Goal: Communication & Community: Answer question/provide support

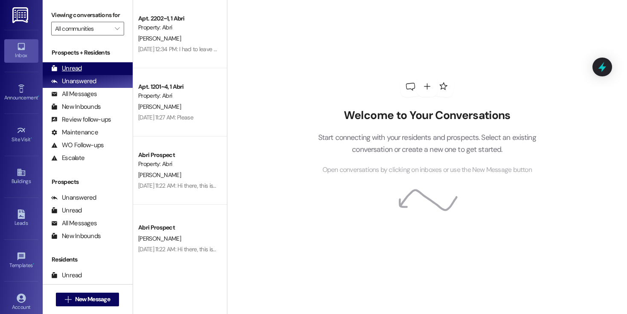
click at [77, 73] on div "Unread" at bounding box center [66, 68] width 31 height 9
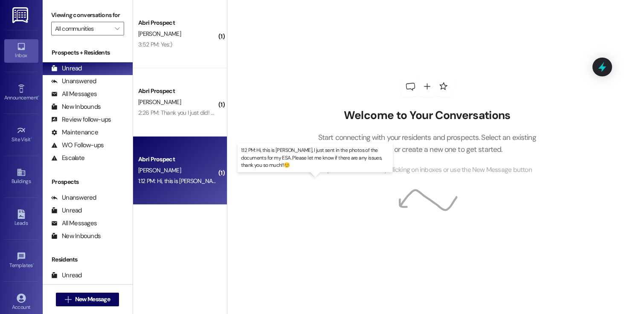
click at [180, 182] on div "1:12 PM: Hi, this is [PERSON_NAME], I just sent in the photos of the documents …" at bounding box center [329, 181] width 382 height 8
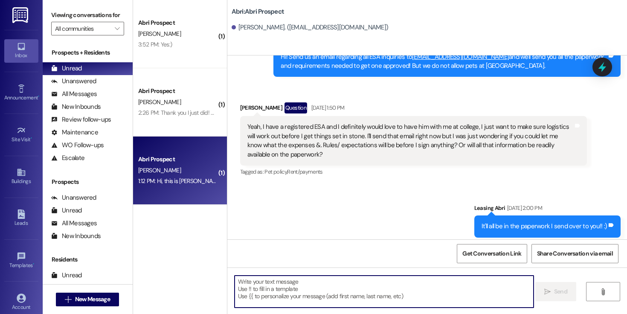
click at [343, 292] on textarea at bounding box center [384, 292] width 299 height 32
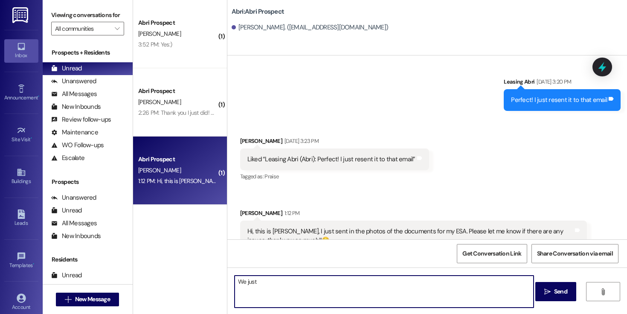
scroll to position [1157, 0]
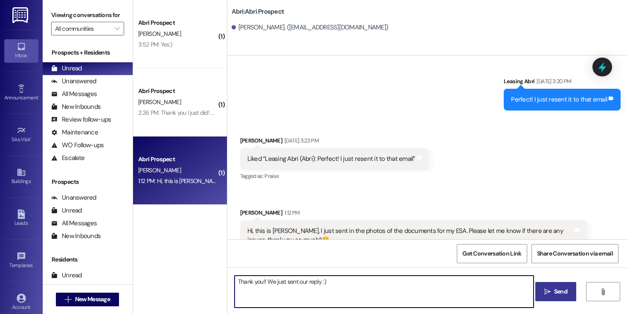
type textarea "Thank you!! We just sent our reply :)"
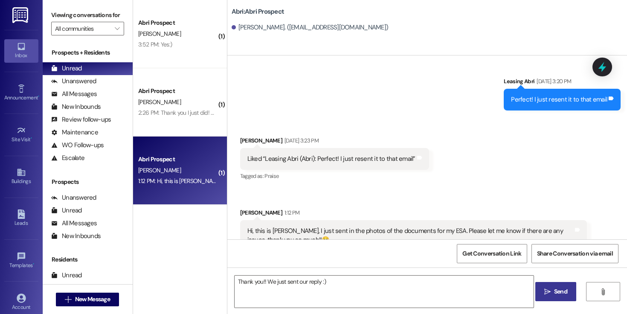
click at [556, 293] on span "Send" at bounding box center [560, 291] width 13 height 9
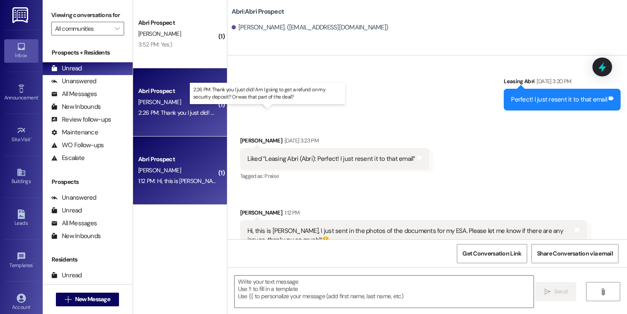
click at [191, 113] on div "2:26 PM: Thank you I just did! Am I going to get a refund on my security deposi…" at bounding box center [273, 113] width 270 height 8
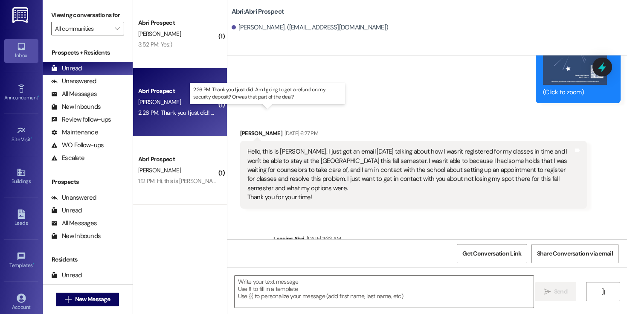
scroll to position [1842, 0]
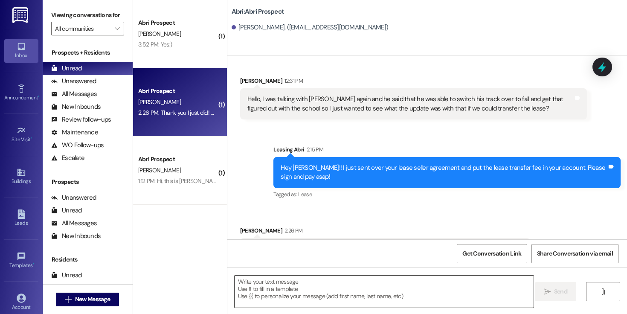
click at [328, 282] on textarea at bounding box center [384, 292] width 299 height 32
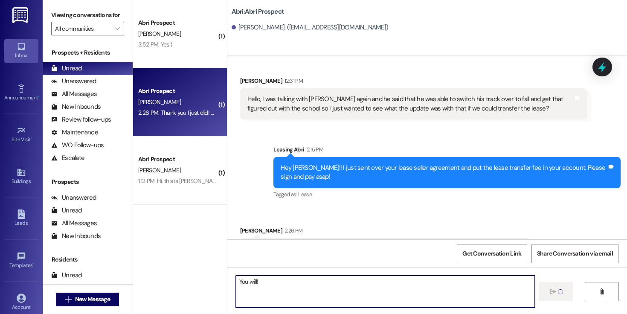
type textarea "You will!"
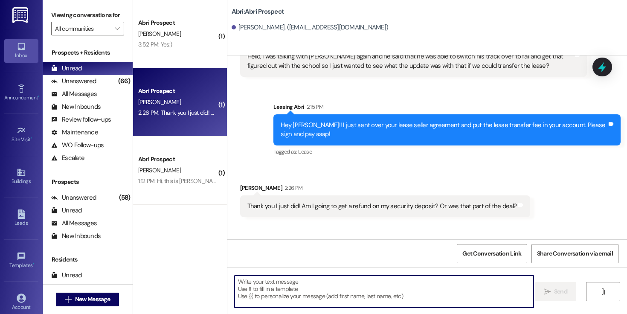
scroll to position [1901, 0]
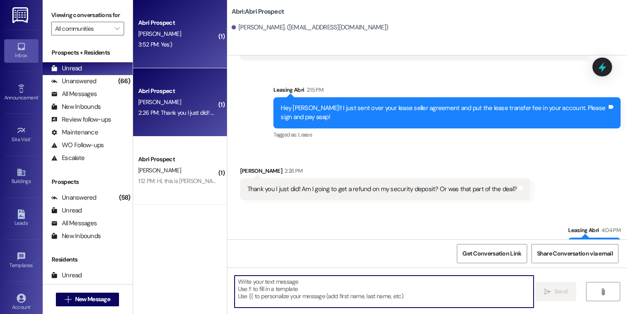
click at [193, 56] on div "Abri Prospect [PERSON_NAME] 3:52 PM: Yes:) 3:52 PM: Yes:)" at bounding box center [180, 34] width 94 height 68
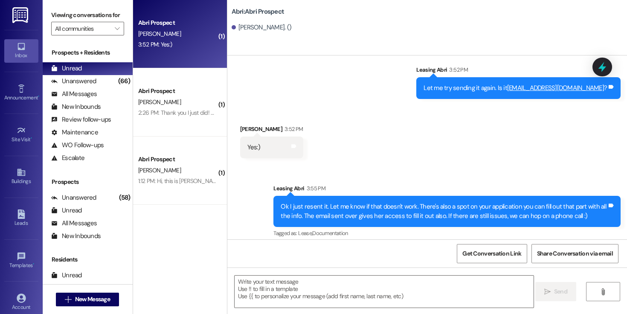
scroll to position [558, 0]
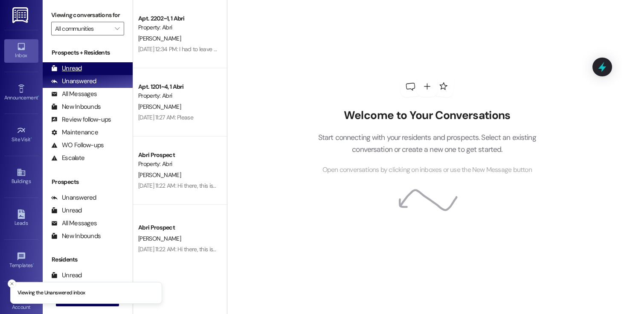
click at [62, 73] on div "Unread" at bounding box center [66, 68] width 31 height 9
click at [79, 73] on div "Unread" at bounding box center [66, 68] width 31 height 9
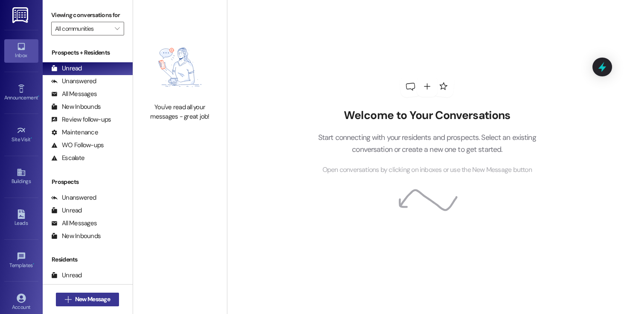
click at [105, 295] on span "New Message" at bounding box center [92, 299] width 35 height 9
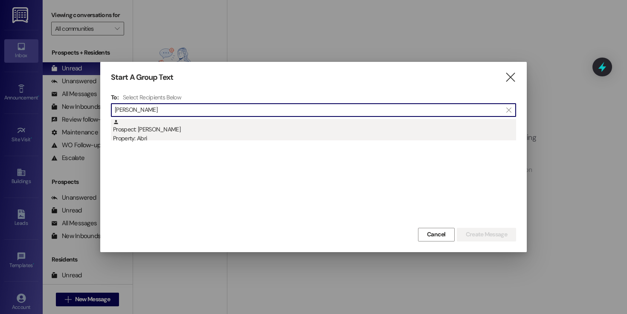
type input "[PERSON_NAME]"
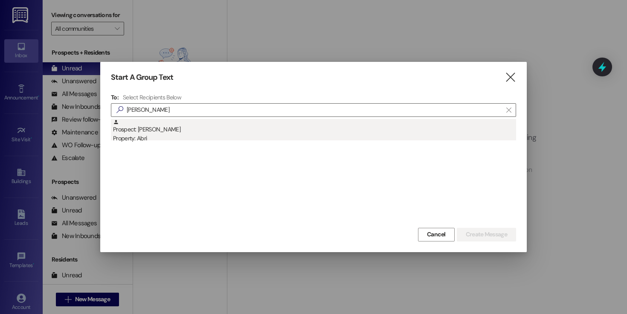
click at [189, 131] on div "Prospect: Brett Hansen Property: Abri" at bounding box center [314, 131] width 403 height 24
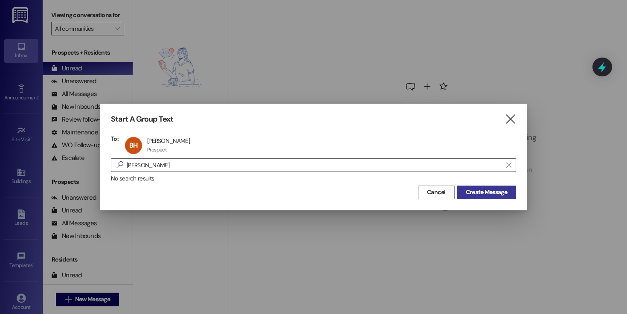
click at [469, 195] on span "Create Message" at bounding box center [486, 192] width 41 height 9
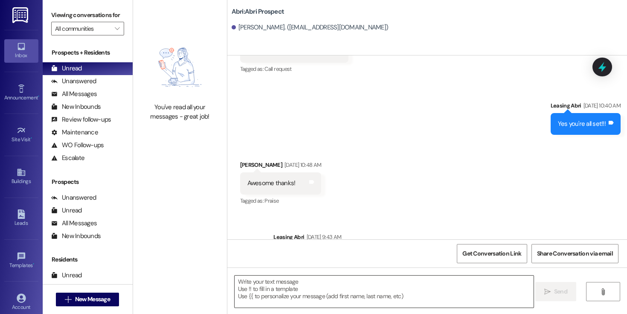
click at [330, 281] on textarea at bounding box center [384, 292] width 299 height 32
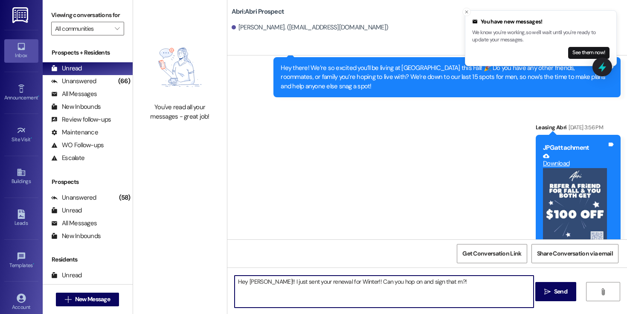
type textarea "Hey Brett!! I just sent your renewal for Winter!! Can you hop on and sign that …"
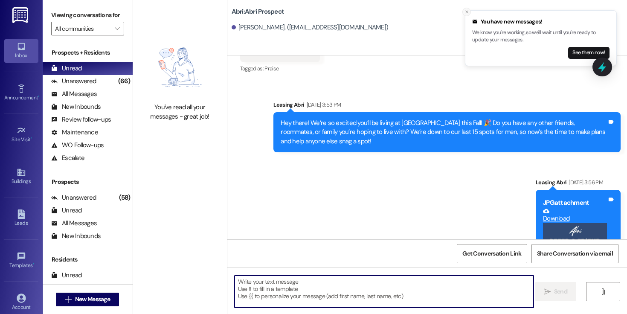
click at [468, 12] on icon "Close toast" at bounding box center [466, 11] width 5 height 5
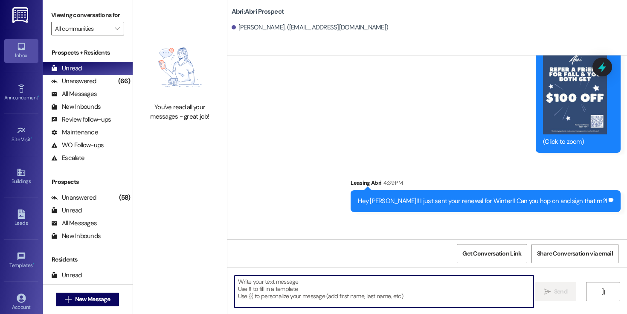
scroll to position [1324, 0]
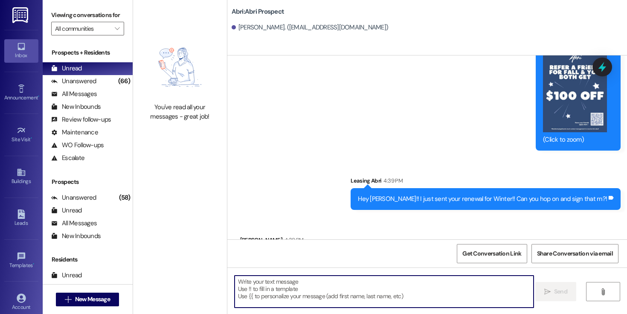
click at [363, 277] on textarea at bounding box center [384, 292] width 299 height 32
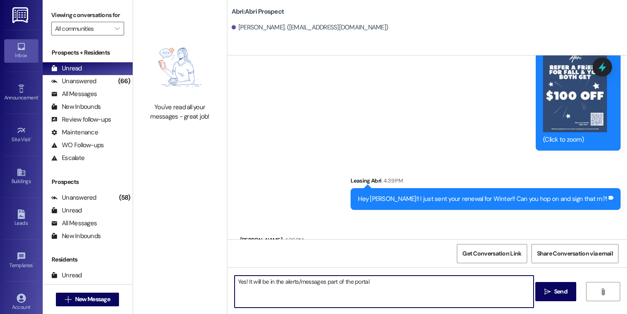
type textarea "Yes! It will be in the alerts/messages part of the portal"
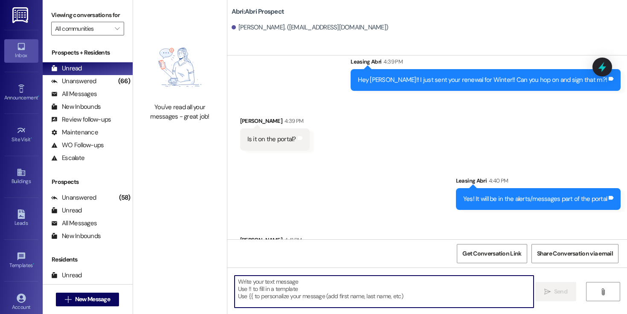
scroll to position [1444, 0]
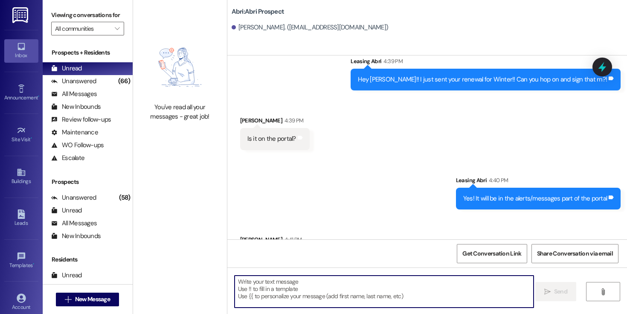
click at [432, 295] on textarea at bounding box center [384, 292] width 299 height 32
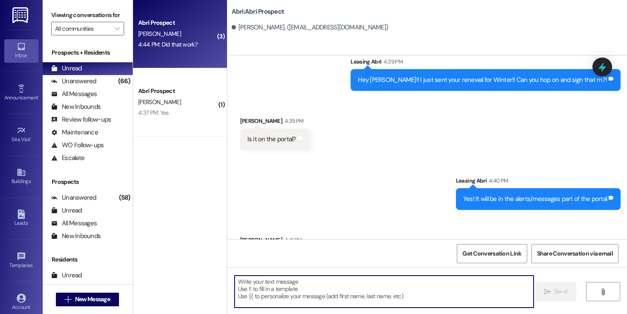
scroll to position [1503, 0]
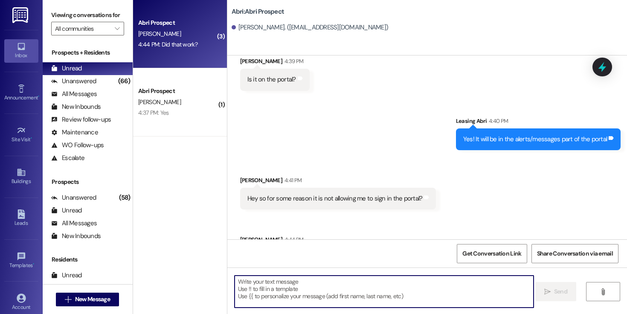
click at [370, 281] on textarea at bounding box center [384, 292] width 299 height 32
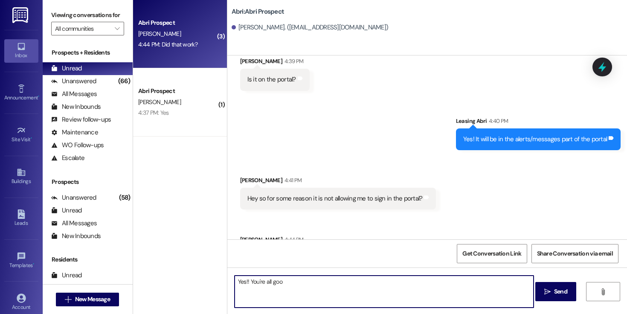
type textarea "Yes!! You're all good"
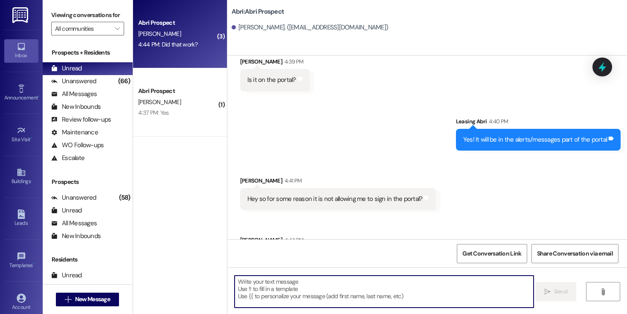
scroll to position [1562, 0]
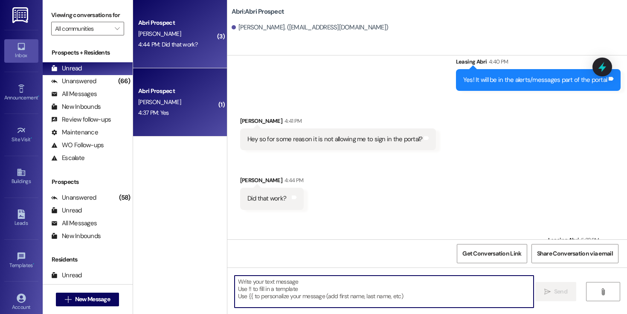
click at [177, 105] on div "E. Earl" at bounding box center [177, 102] width 81 height 11
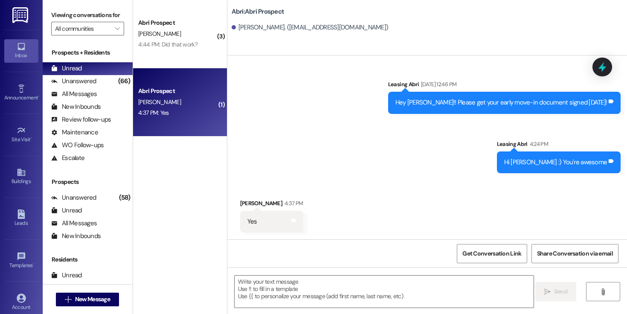
scroll to position [160, 0]
